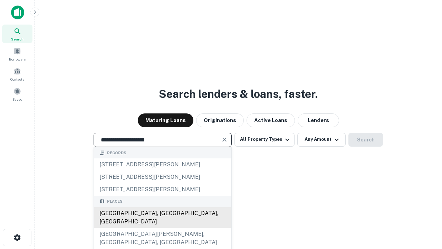
click at [162, 227] on div "[GEOGRAPHIC_DATA], [GEOGRAPHIC_DATA], [GEOGRAPHIC_DATA]" at bounding box center [162, 217] width 137 height 21
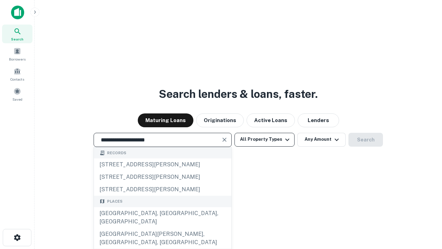
click at [264, 139] on button "All Property Types" at bounding box center [264, 140] width 60 height 14
type input "**********"
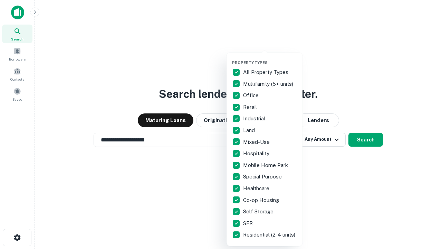
click at [270, 58] on button "button" at bounding box center [270, 58] width 76 height 0
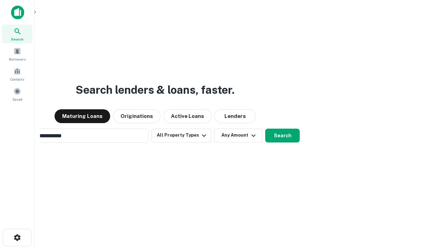
scroll to position [11, 0]
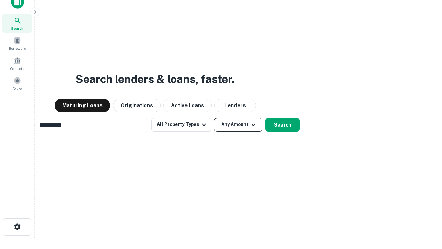
click at [214, 118] on button "Any Amount" at bounding box center [238, 125] width 48 height 14
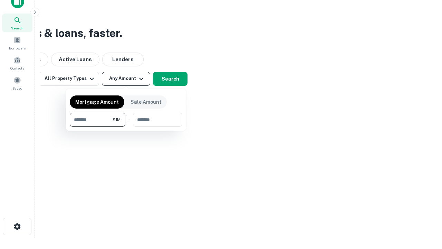
type input "*******"
click at [126, 126] on button "button" at bounding box center [126, 126] width 113 height 0
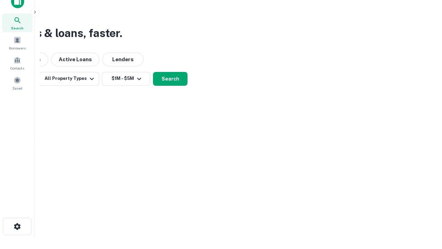
scroll to position [11, 0]
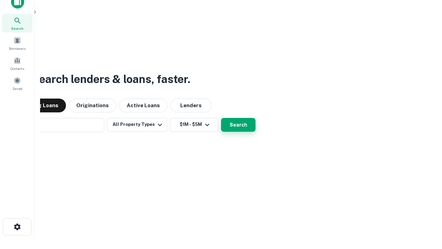
click at [221, 118] on button "Search" at bounding box center [238, 125] width 35 height 14
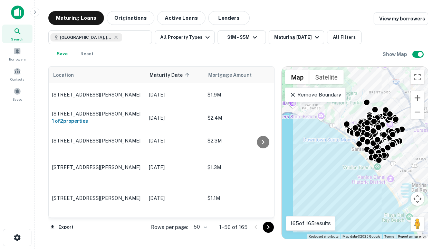
click at [199, 226] on body "Search Borrowers Contacts Saved Maturing Loans Originations Active Loans Lender…" at bounding box center [221, 124] width 442 height 249
click at [199, 209] on li "25" at bounding box center [199, 209] width 20 height 12
